Goal: Communication & Community: Answer question/provide support

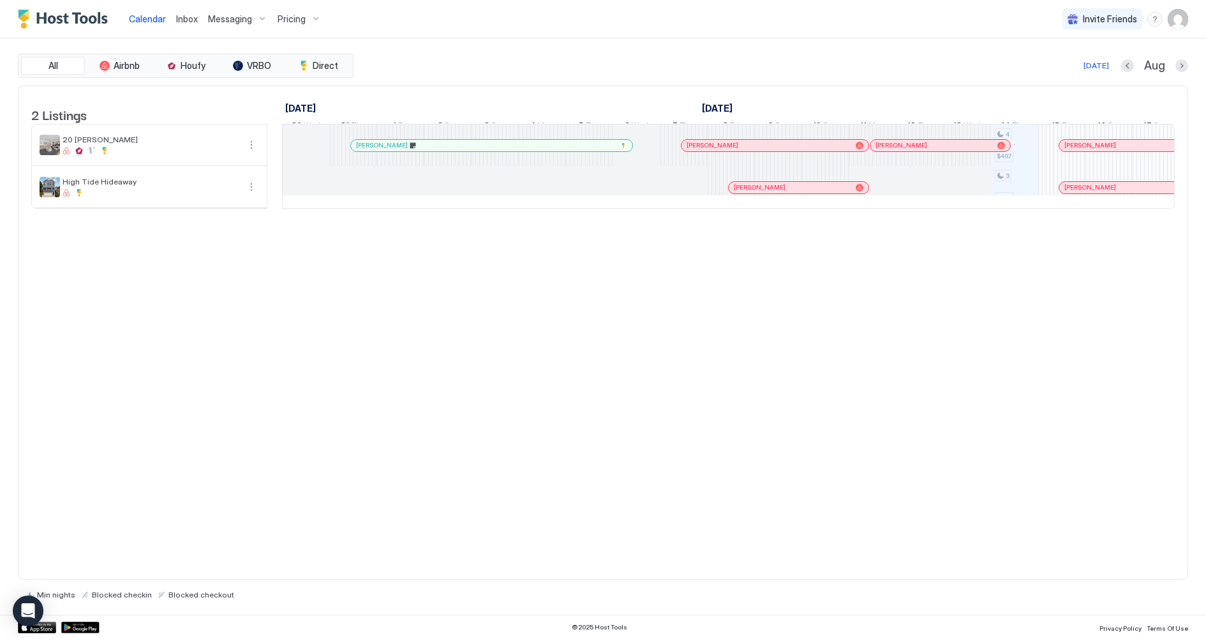
scroll to position [0, 449]
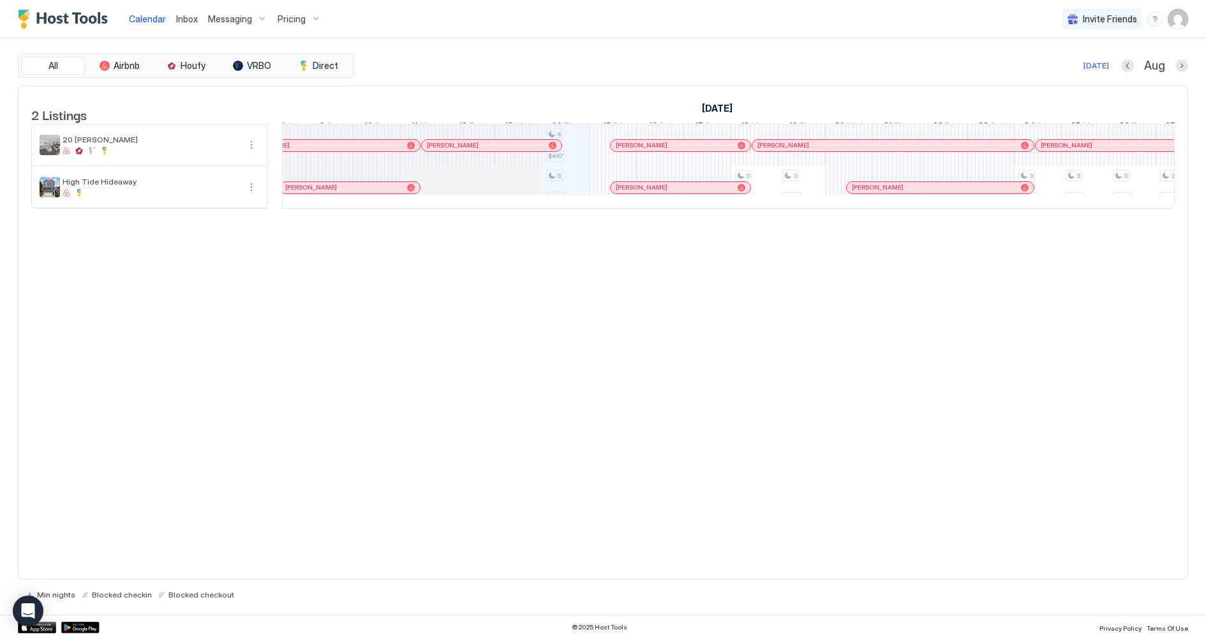
click at [493, 151] on div "[PERSON_NAME]" at bounding box center [492, 145] width 140 height 11
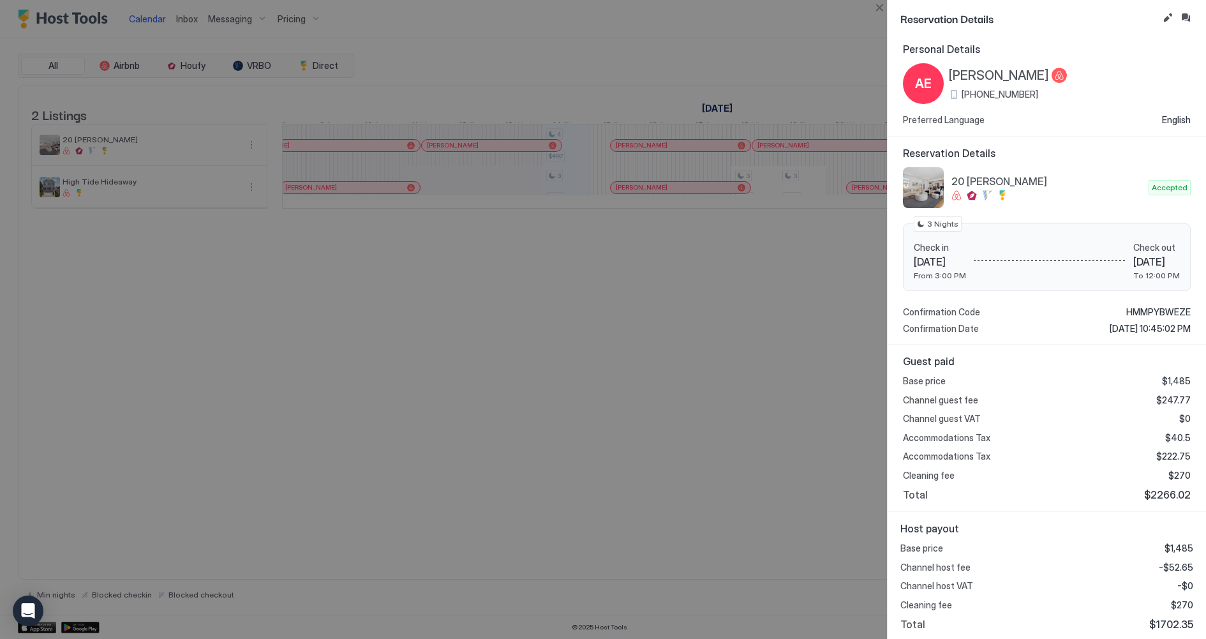
scroll to position [0, 0]
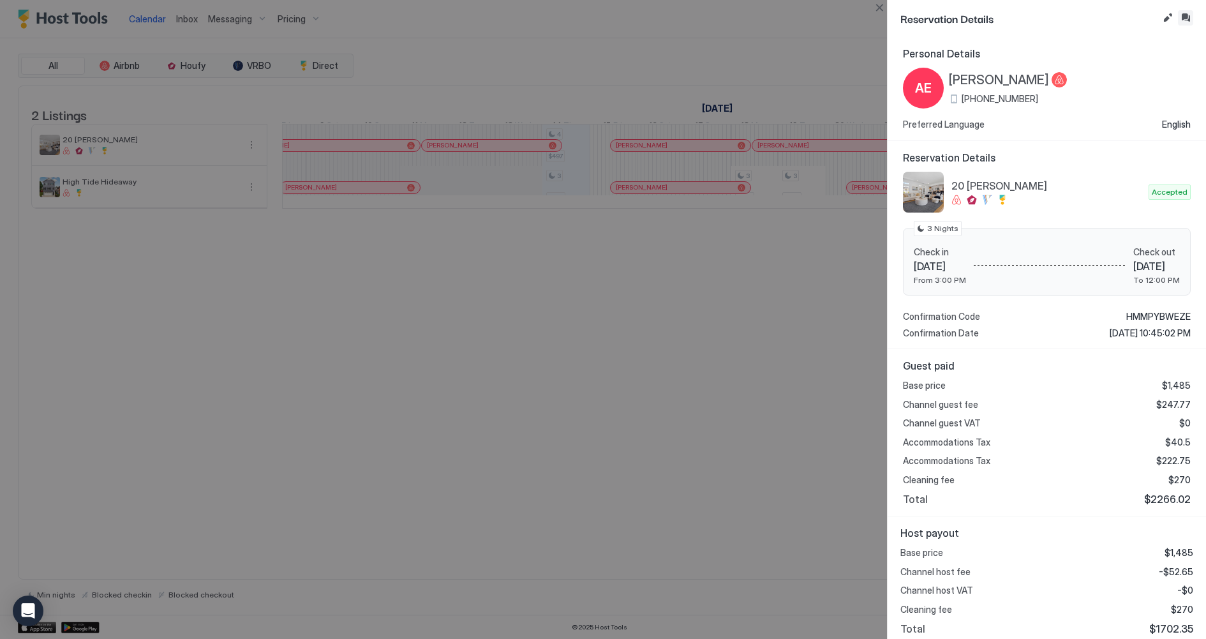
click at [1186, 18] on button "Inbox" at bounding box center [1185, 17] width 15 height 15
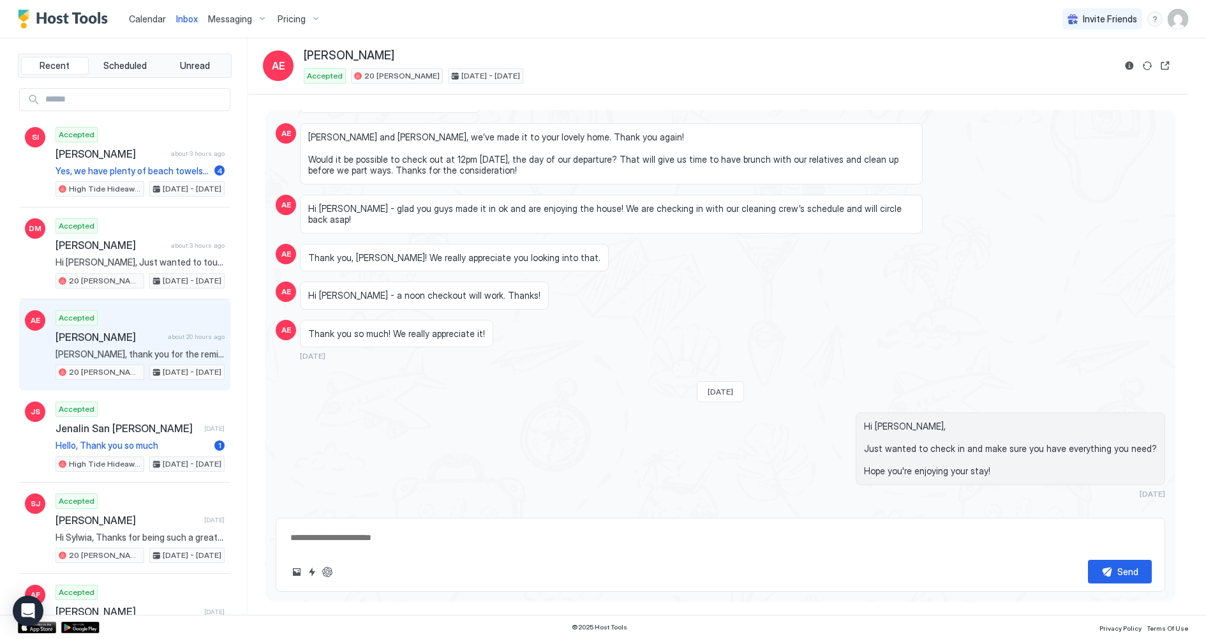
scroll to position [758, 0]
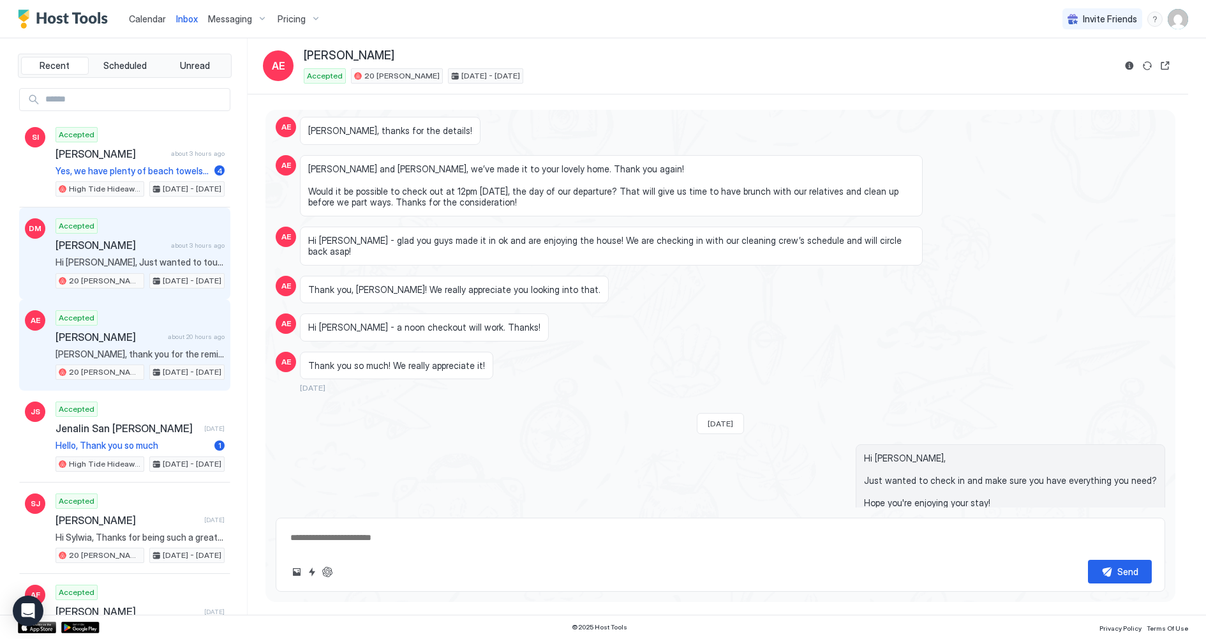
click at [142, 257] on span "Hi [PERSON_NAME], Just wanted to touch base and give you some more information …" at bounding box center [140, 262] width 169 height 11
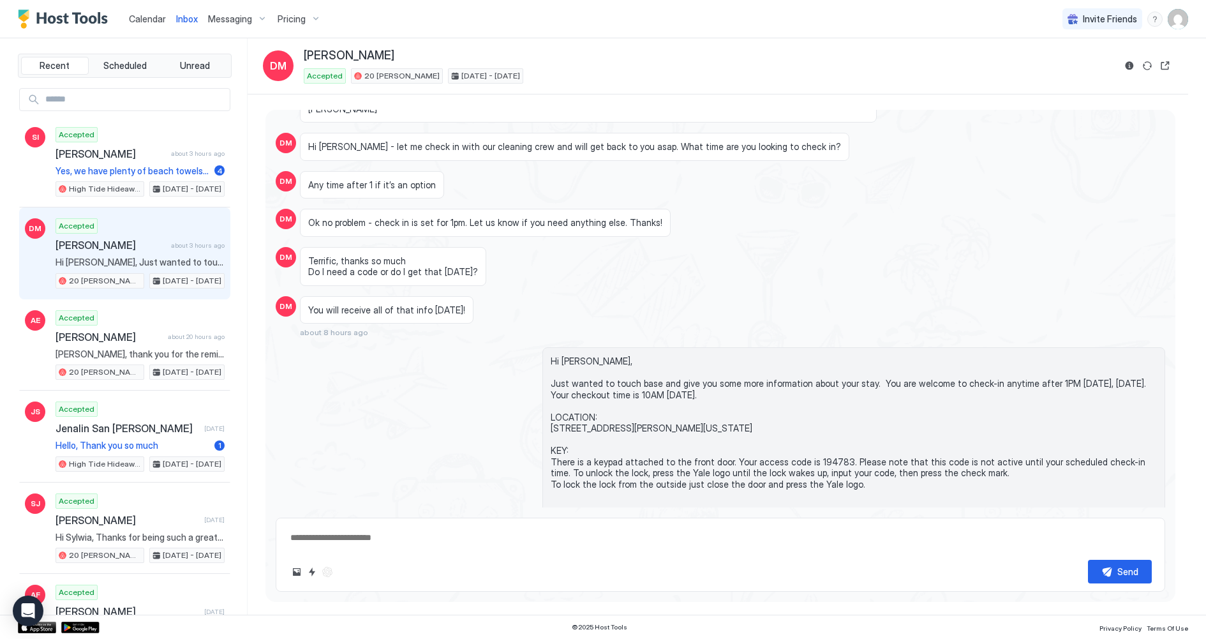
scroll to position [736, 0]
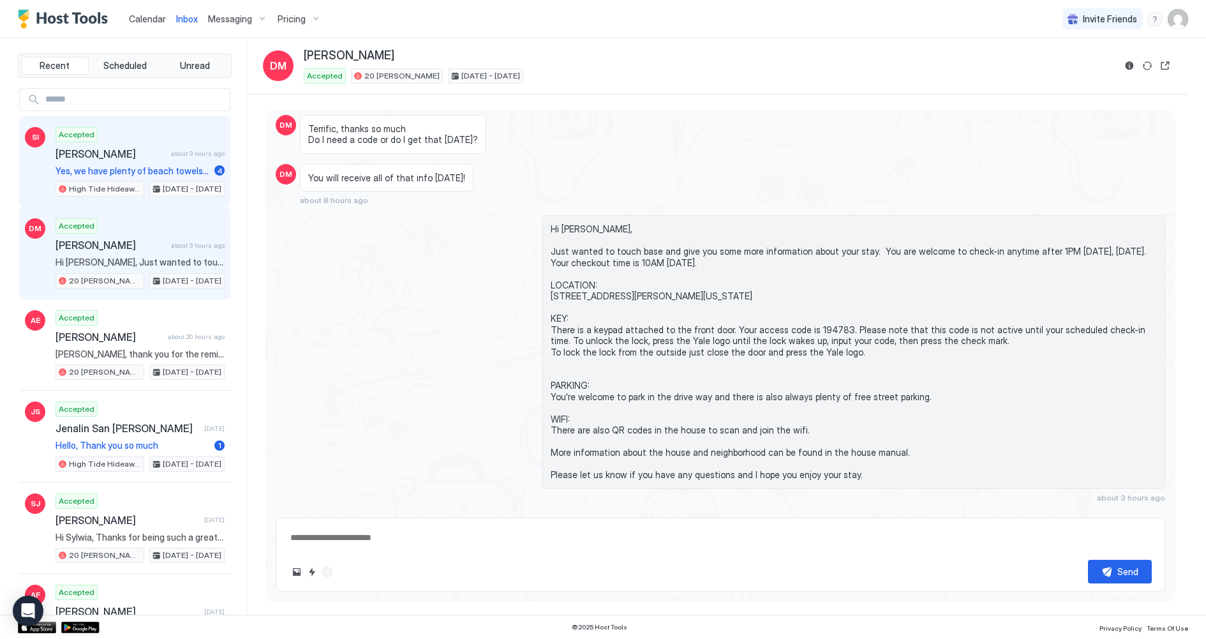
click at [121, 156] on span "[PERSON_NAME]" at bounding box center [111, 153] width 110 height 13
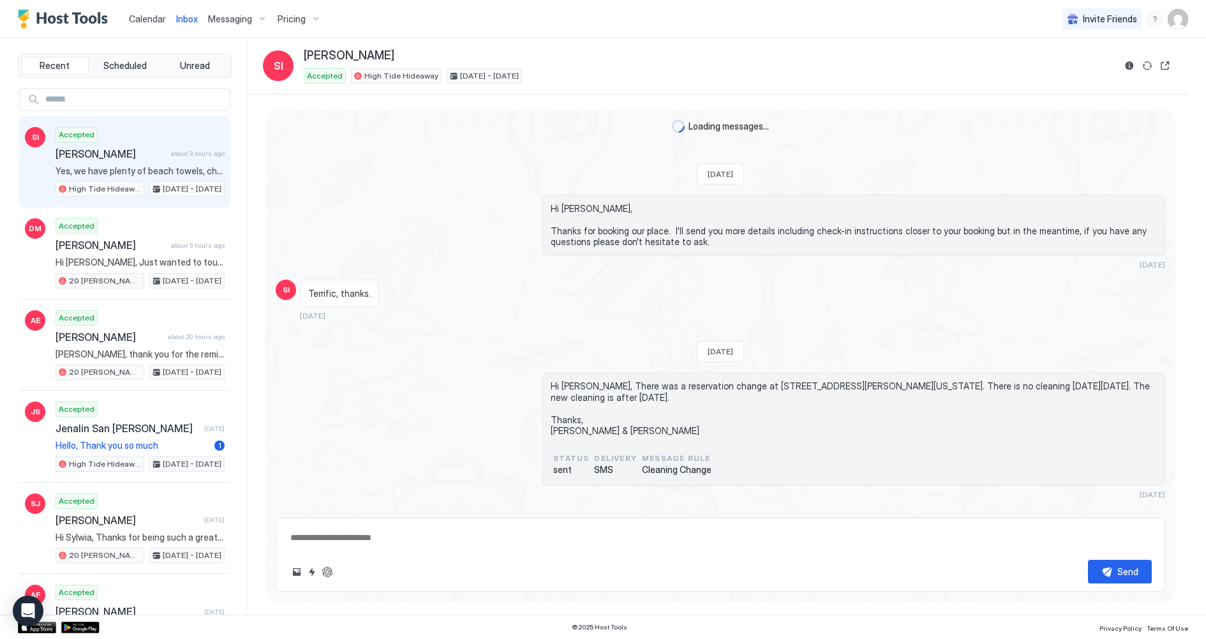
scroll to position [649, 0]
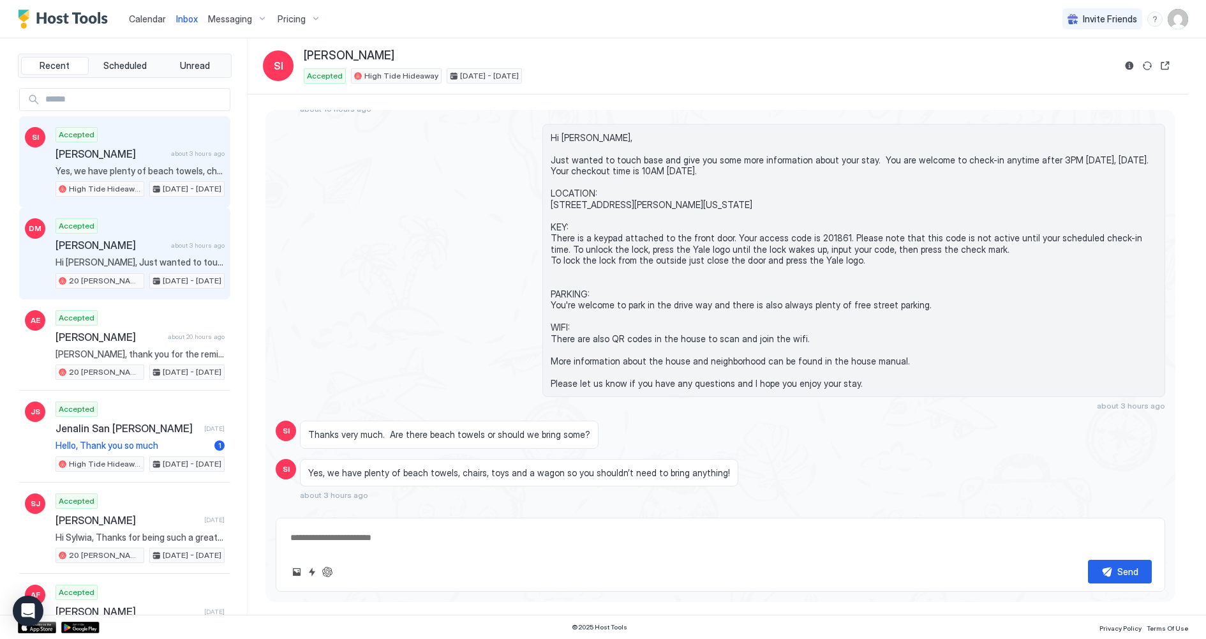
click at [141, 246] on span "[PERSON_NAME]" at bounding box center [111, 245] width 110 height 13
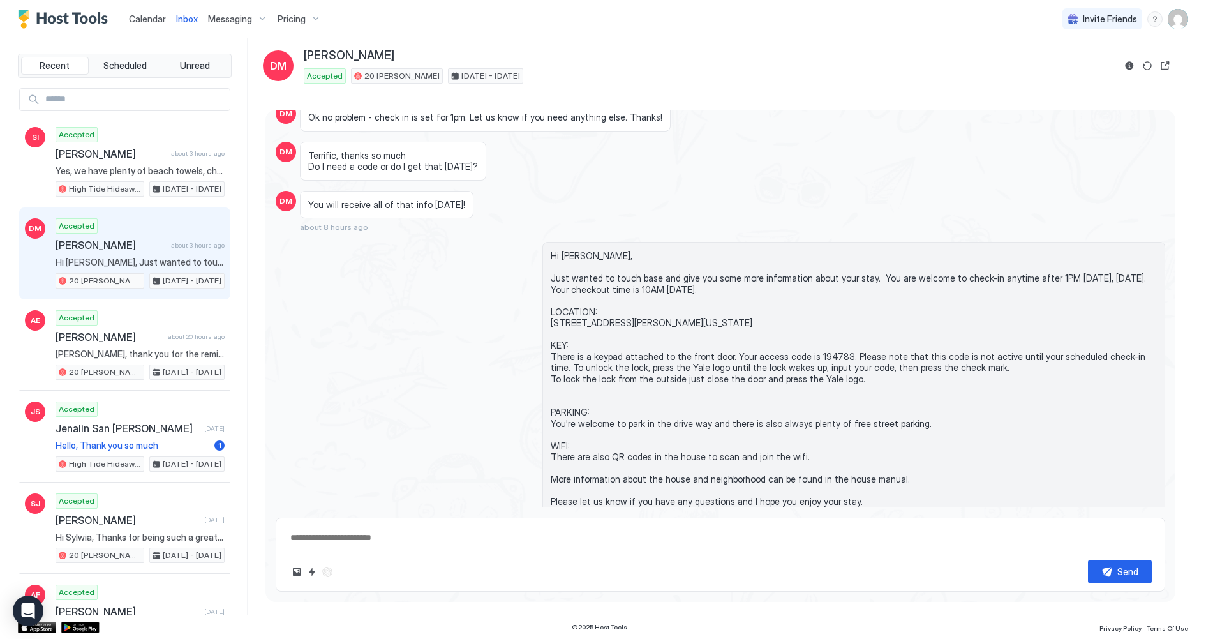
scroll to position [736, 0]
